Goal: Transaction & Acquisition: Purchase product/service

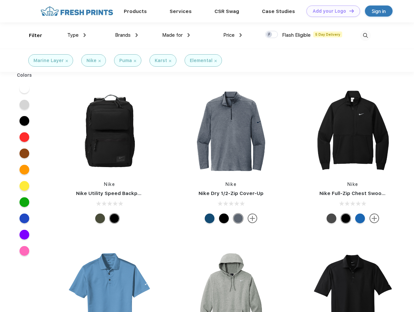
click at [331, 11] on link "Add your Logo Design Tool" at bounding box center [333, 11] width 54 height 11
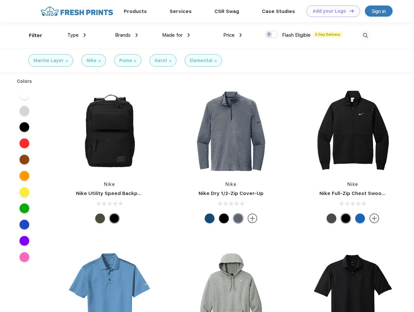
click at [0, 0] on div "Design Tool" at bounding box center [0, 0] width 0 height 0
click at [349, 11] on link "Add your Logo Design Tool" at bounding box center [333, 11] width 54 height 11
click at [31, 35] on div "Filter" at bounding box center [35, 35] width 13 height 7
click at [77, 35] on span "Type" at bounding box center [72, 35] width 11 height 6
click at [126, 35] on span "Brands" at bounding box center [123, 35] width 16 height 6
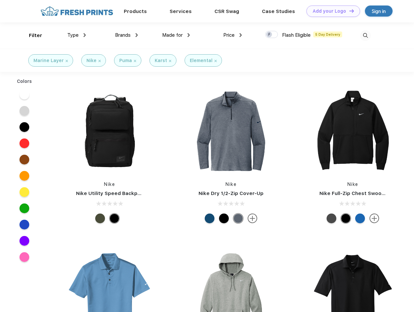
click at [176, 35] on span "Made for" at bounding box center [172, 35] width 20 height 6
click at [233, 35] on span "Price" at bounding box center [228, 35] width 11 height 6
click at [272, 35] on div at bounding box center [271, 34] width 13 height 7
click at [269, 35] on input "checkbox" at bounding box center [267, 33] width 4 height 4
click at [365, 35] on img at bounding box center [365, 35] width 11 height 11
